Goal: Task Accomplishment & Management: Manage account settings

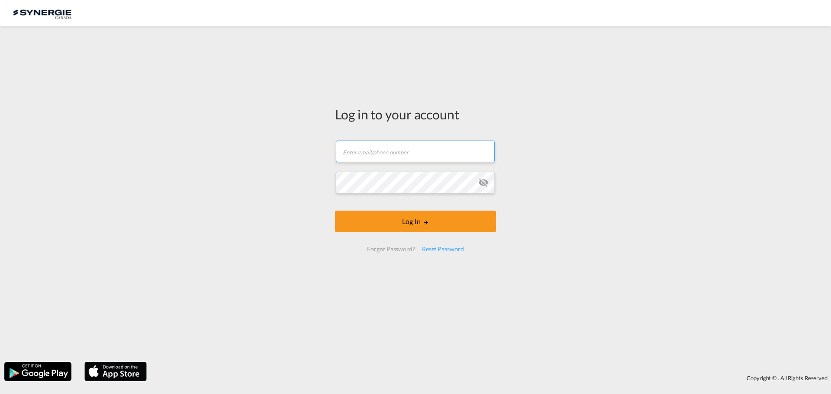
type input "[PERSON_NAME][EMAIL_ADDRESS][DOMAIN_NAME]"
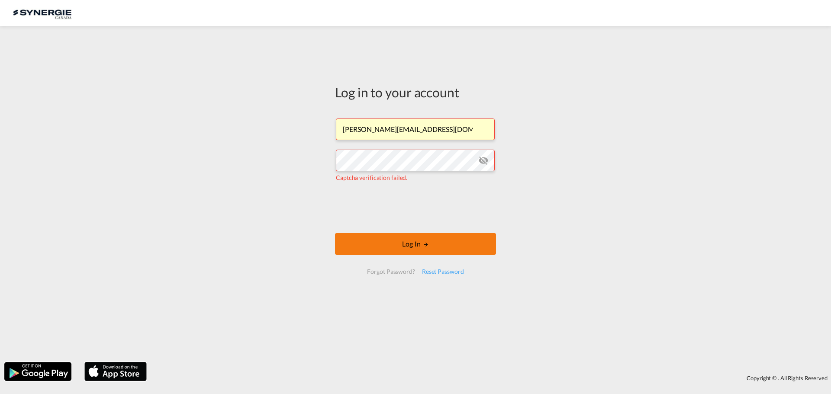
click at [411, 243] on button "Log In" at bounding box center [415, 244] width 161 height 22
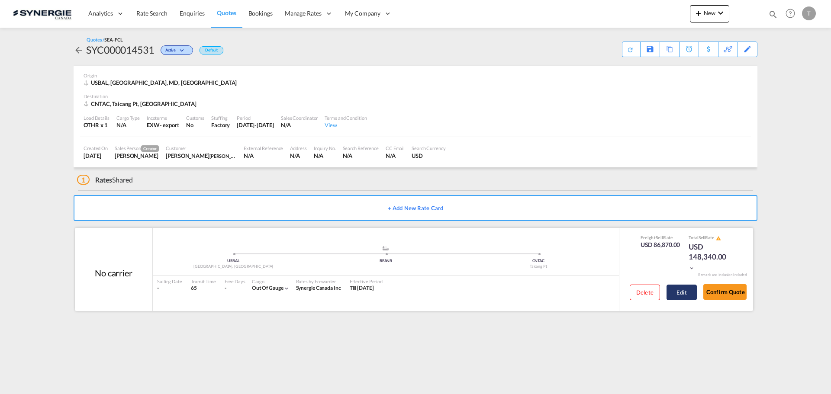
click at [673, 294] on button "Edit" at bounding box center [681, 293] width 30 height 16
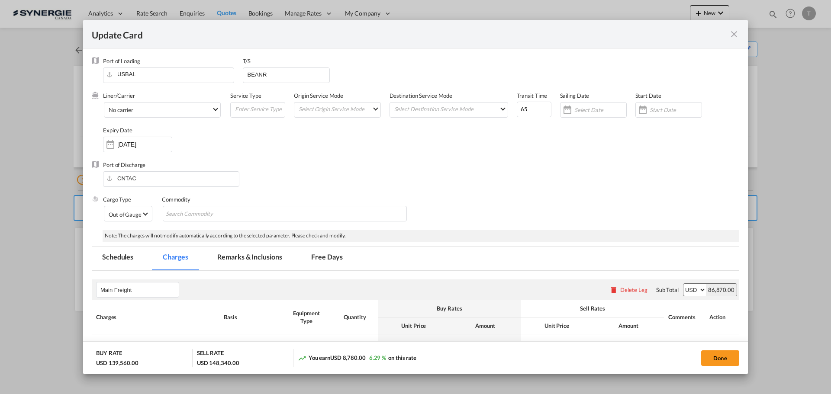
select select "per container"
select select "flat"
select select "per container"
select select "per B/L"
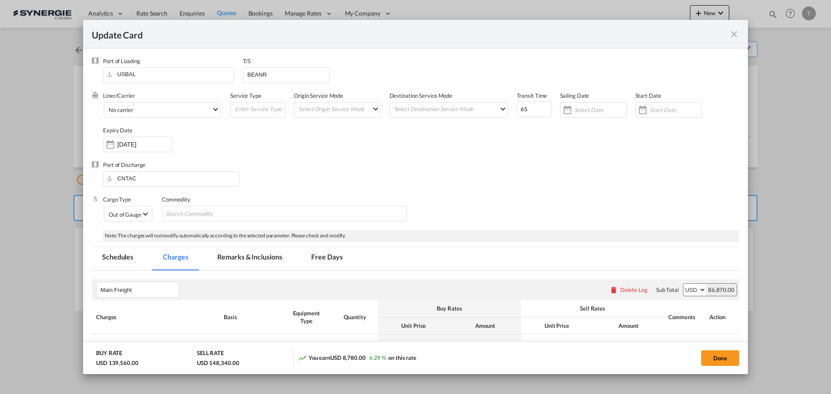
select select "per B/L"
select select "per shipment"
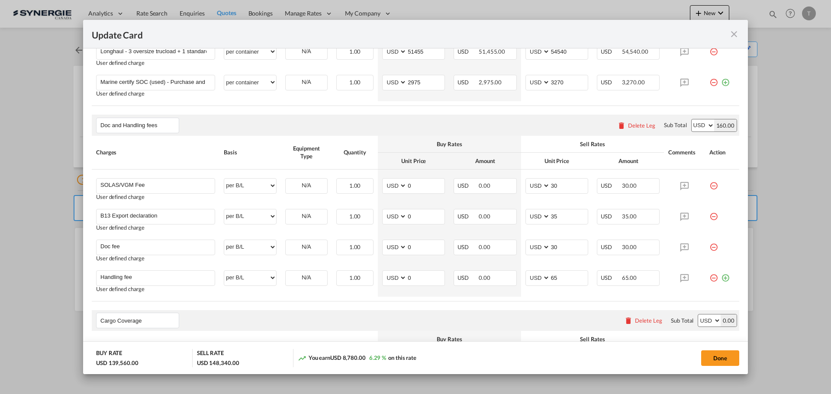
scroll to position [554, 0]
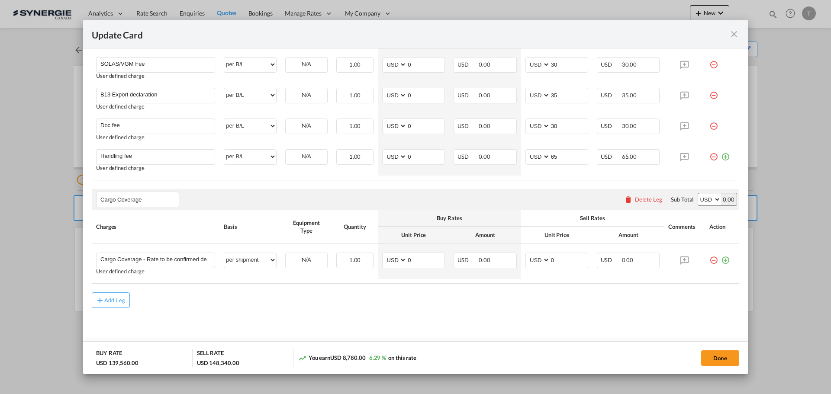
drag, startPoint x: 90, startPoint y: 347, endPoint x: 431, endPoint y: 350, distance: 341.0
click at [431, 350] on md-dialog-actions "BUY RATE USD 139,560.00 SELL RATE USD 148,340.00 You earn USD 8,780.00 6.29 % o…" at bounding box center [415, 357] width 665 height 33
click at [445, 351] on div "You earn USD 8,780.00 6.29 % on this rate" at bounding box center [394, 358] width 193 height 18
